Goal: Task Accomplishment & Management: Manage account settings

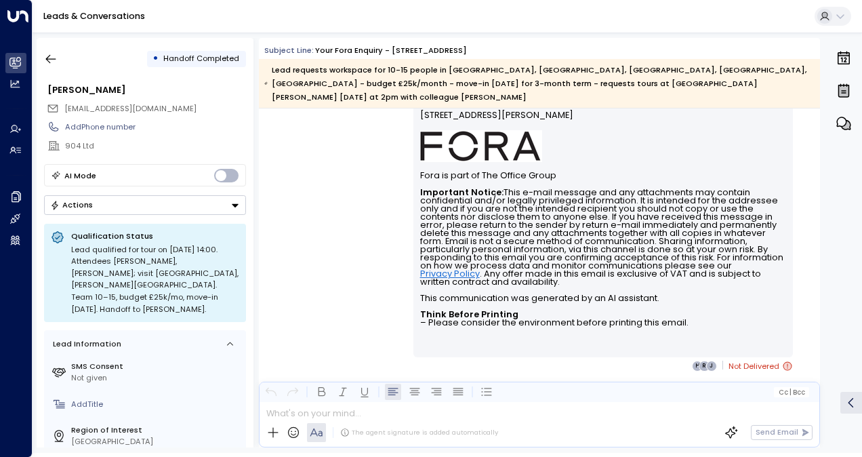
scroll to position [3247, 0]
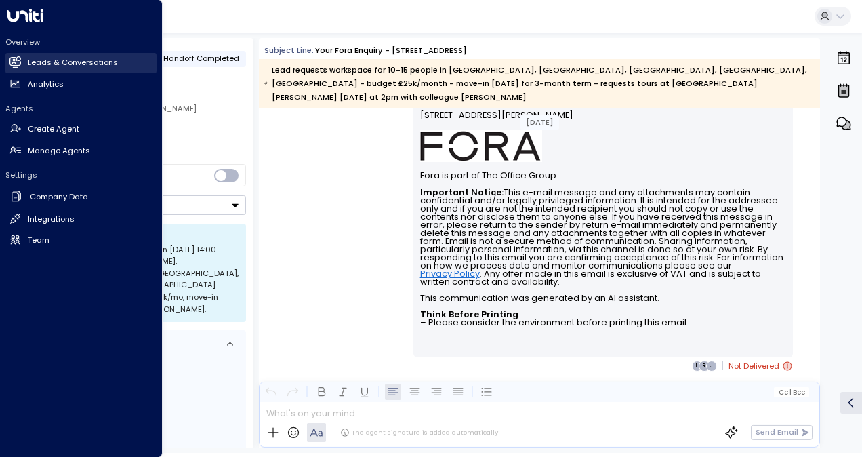
click at [11, 54] on link "Leads & Conversations Leads & Conversations" at bounding box center [80, 63] width 151 height 20
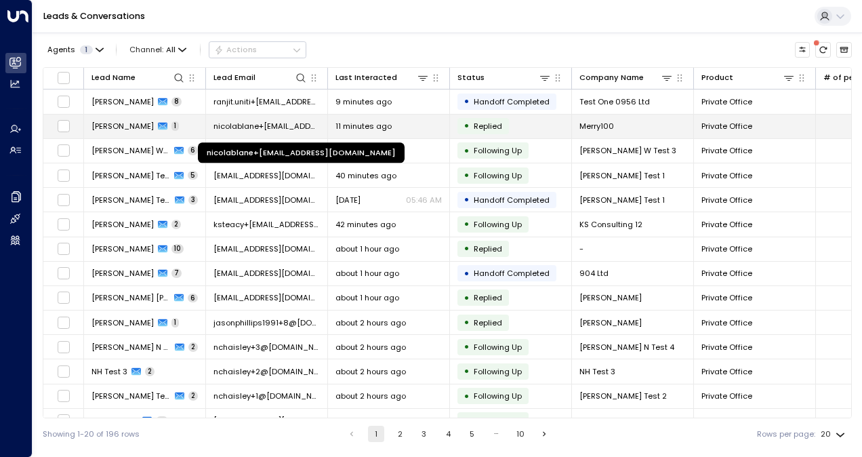
click at [268, 125] on span "nicolablane+[EMAIL_ADDRESS][DOMAIN_NAME]" at bounding box center [266, 126] width 106 height 11
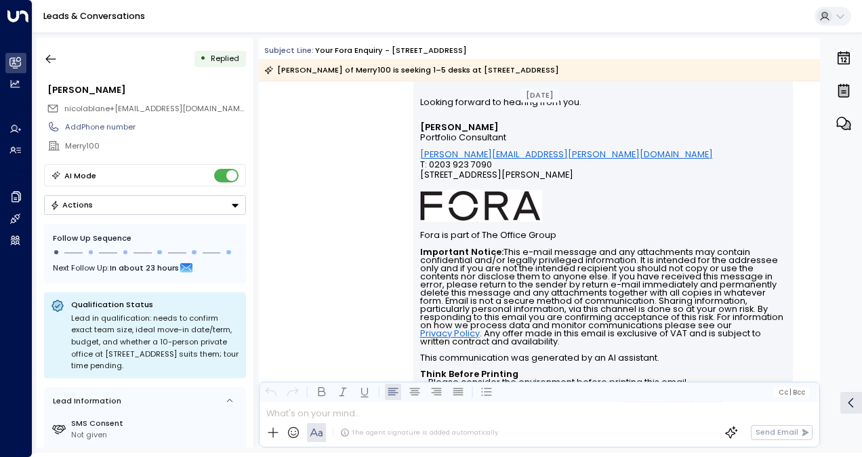
scroll to position [569, 0]
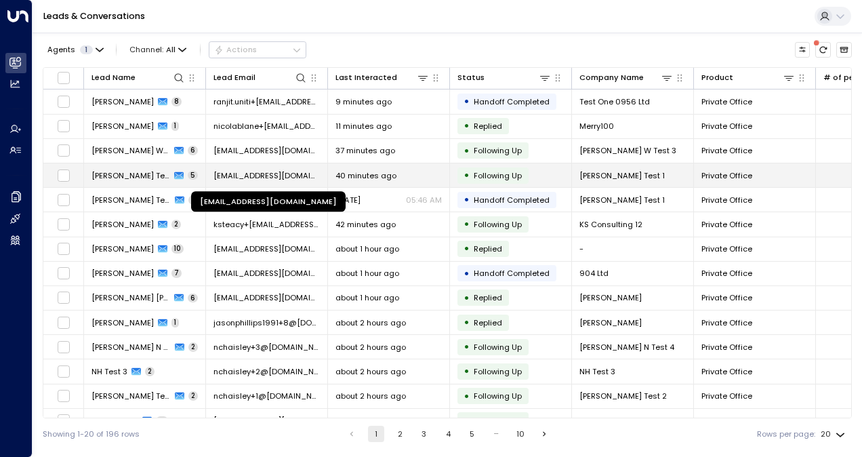
click at [222, 178] on span "[EMAIL_ADDRESS][DOMAIN_NAME]" at bounding box center [266, 175] width 106 height 11
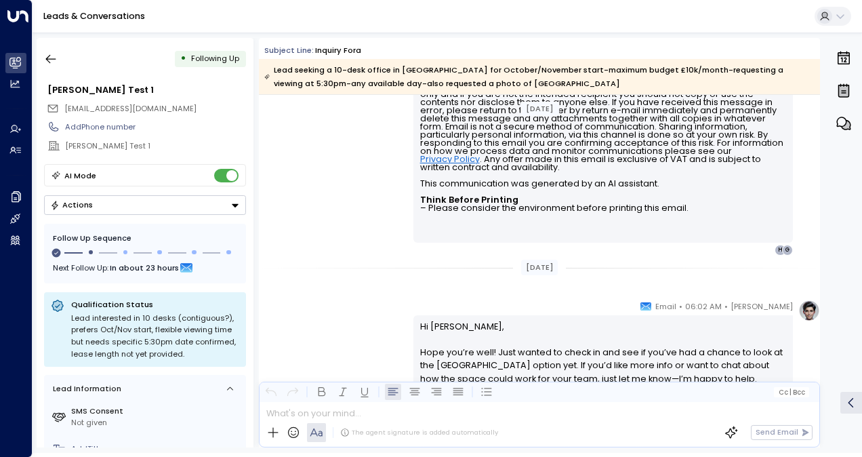
scroll to position [1704, 0]
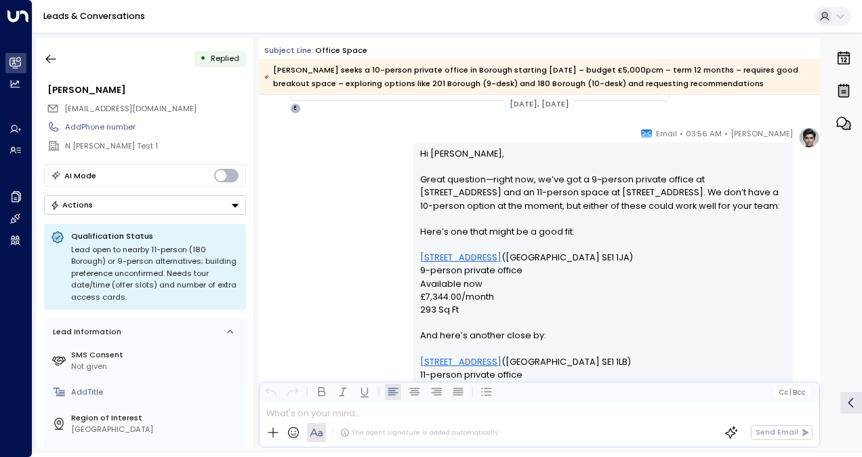
scroll to position [6755, 0]
